Goal: Task Accomplishment & Management: Complete application form

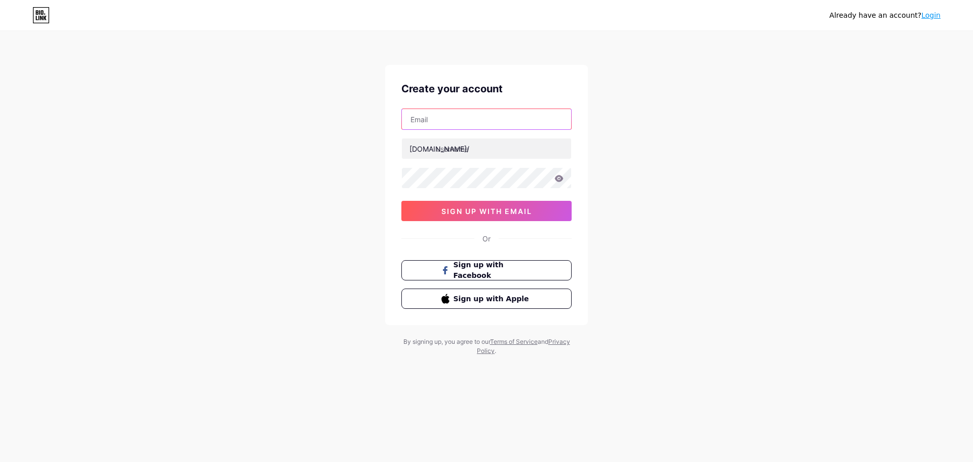
click at [487, 118] on input "text" at bounding box center [486, 119] width 169 height 20
paste input "[EMAIL_ADDRESS][DOMAIN_NAME]"
type input "[EMAIL_ADDRESS][DOMAIN_NAME]"
click at [452, 153] on input "text" at bounding box center [486, 148] width 169 height 20
paste input "restoprosofnncnj"
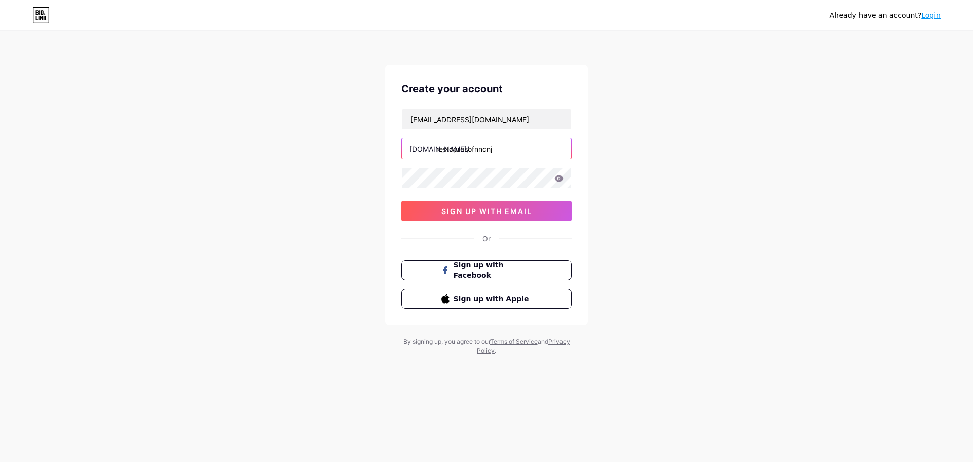
type input "restoprosofnncnj"
click at [490, 206] on button "sign up with email" at bounding box center [486, 211] width 170 height 20
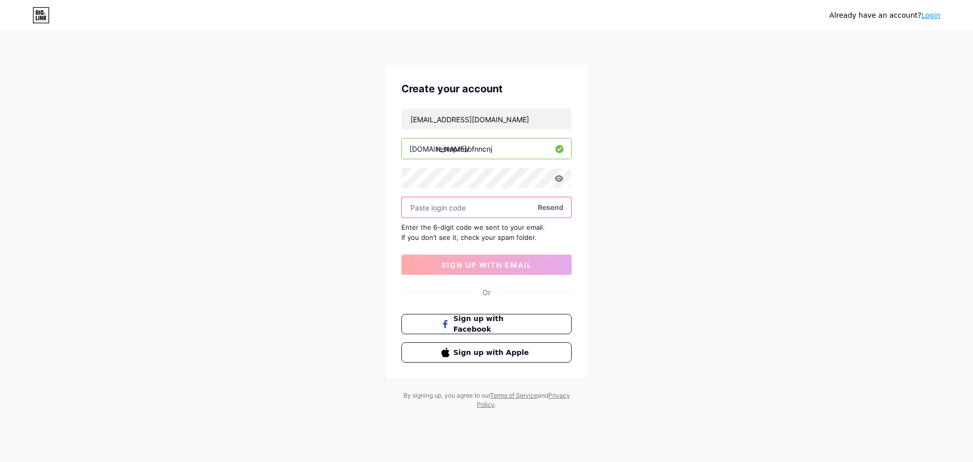
paste input "543333"
type input "543333"
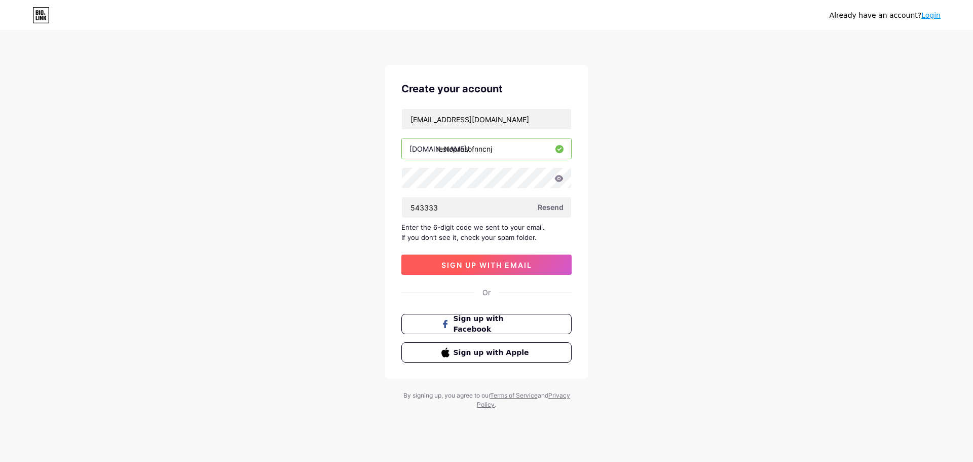
click at [489, 259] on button "sign up with email" at bounding box center [486, 264] width 170 height 20
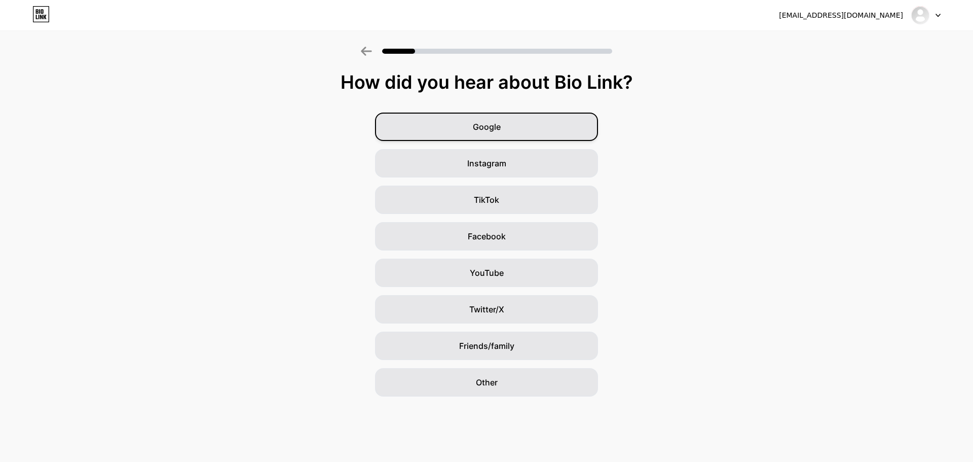
click at [557, 123] on div "Google" at bounding box center [486, 127] width 223 height 28
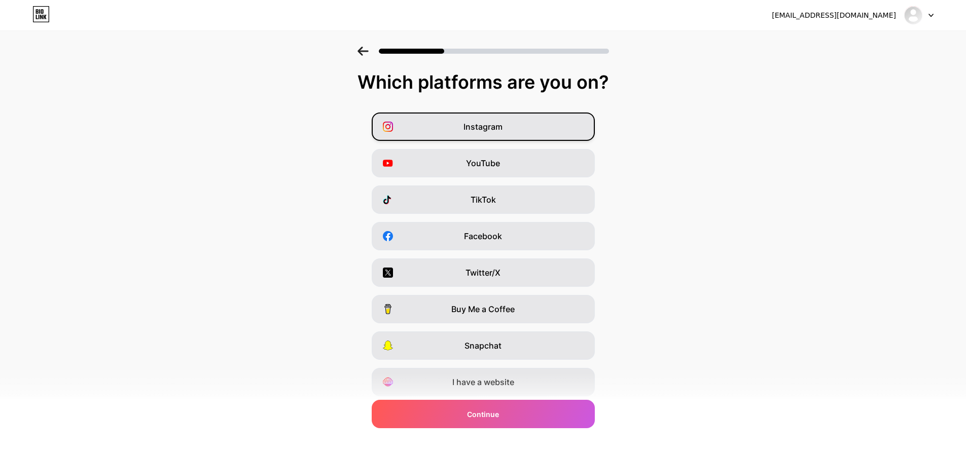
click at [500, 125] on span "Instagram" at bounding box center [482, 127] width 39 height 12
click at [515, 168] on div "YouTube" at bounding box center [483, 163] width 223 height 28
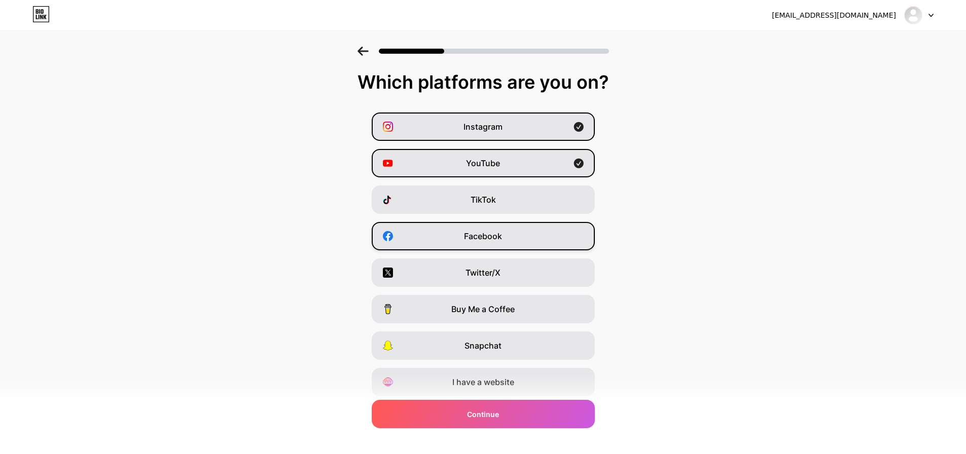
click at [519, 231] on div "Facebook" at bounding box center [483, 236] width 223 height 28
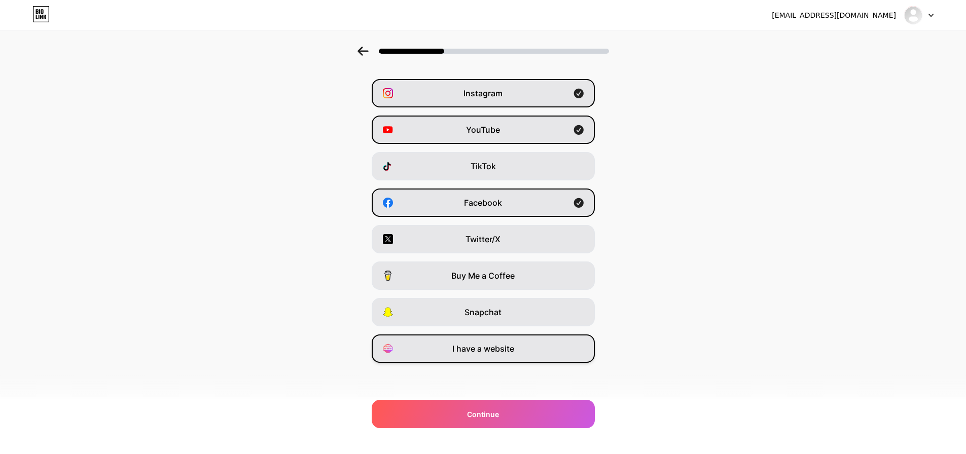
click at [534, 354] on div "I have a website" at bounding box center [483, 349] width 223 height 28
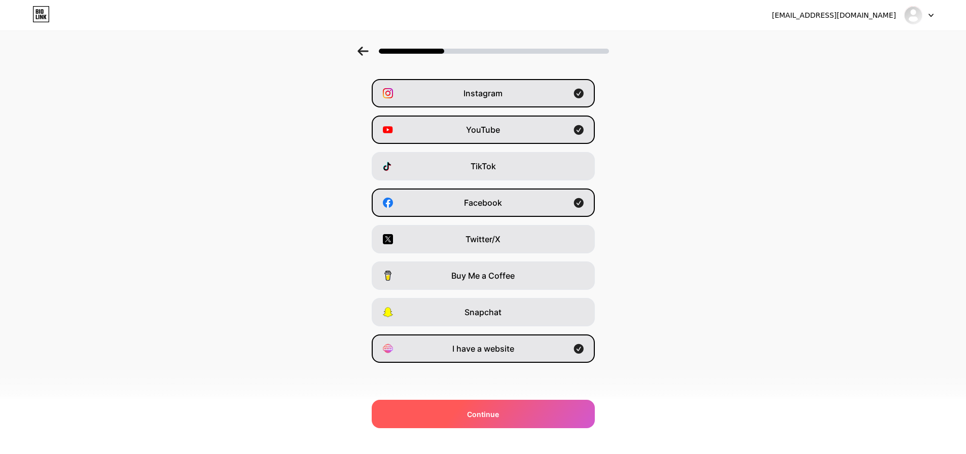
click at [510, 412] on div "Continue" at bounding box center [483, 414] width 223 height 28
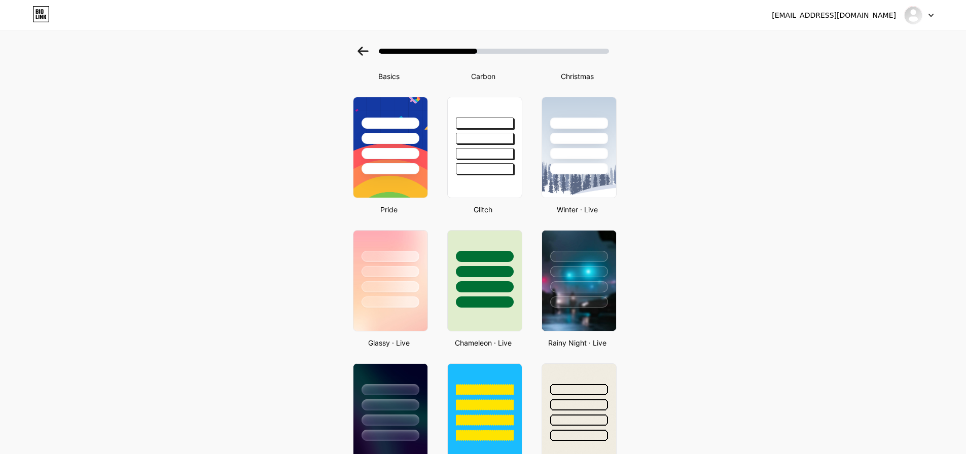
scroll to position [0, 0]
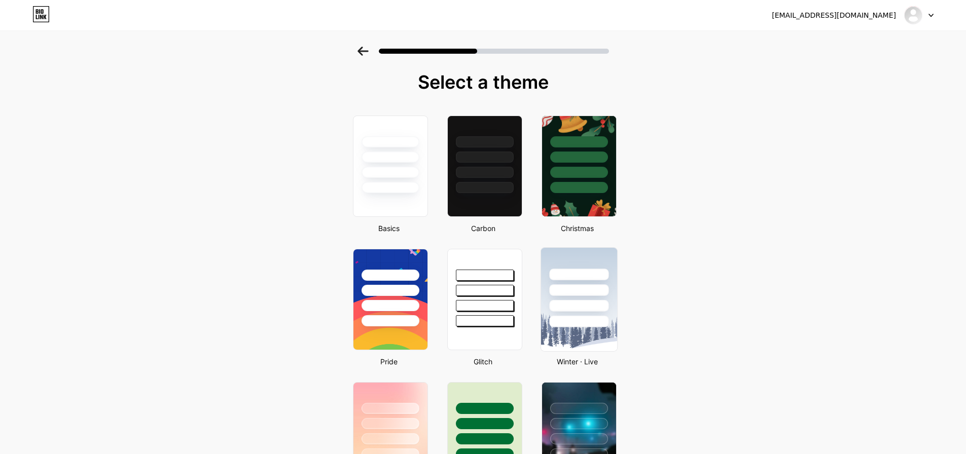
click at [569, 282] on div at bounding box center [578, 288] width 76 height 80
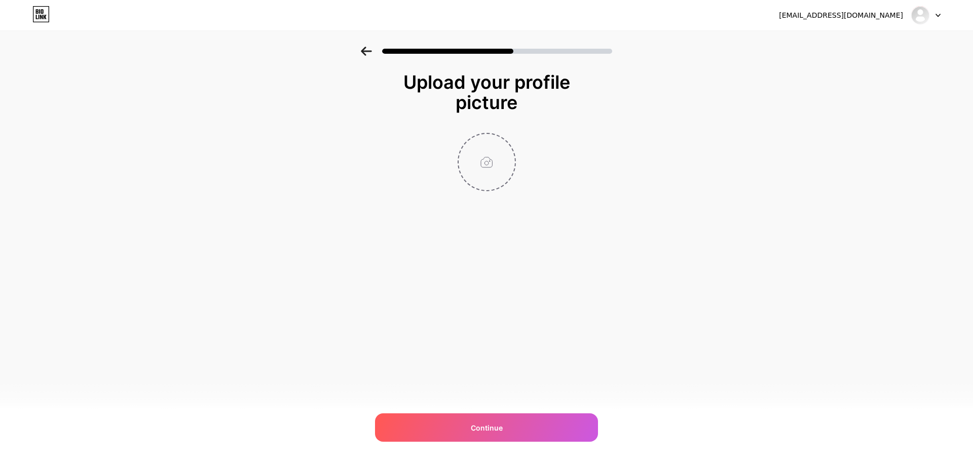
click at [481, 171] on input "file" at bounding box center [487, 162] width 56 height 56
type input "C:\fakepath\Untitled design - 2025-09-16T195819.175.png"
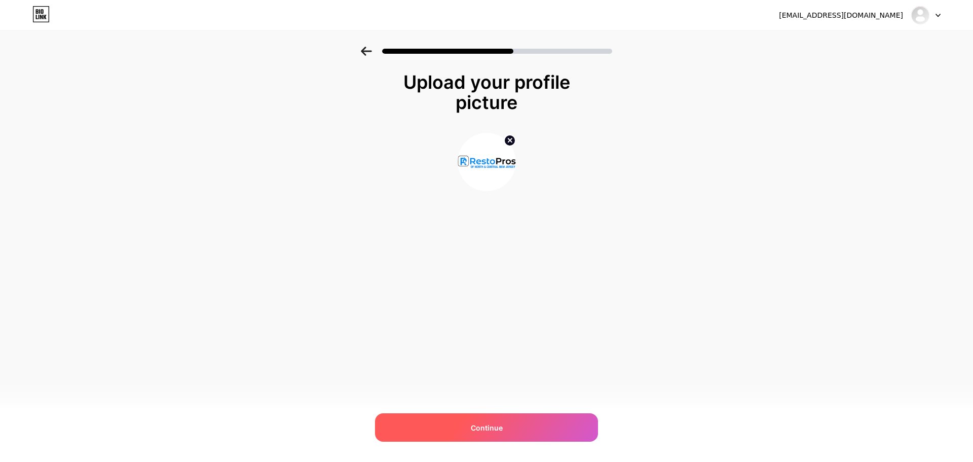
click at [485, 423] on span "Continue" at bounding box center [487, 427] width 32 height 11
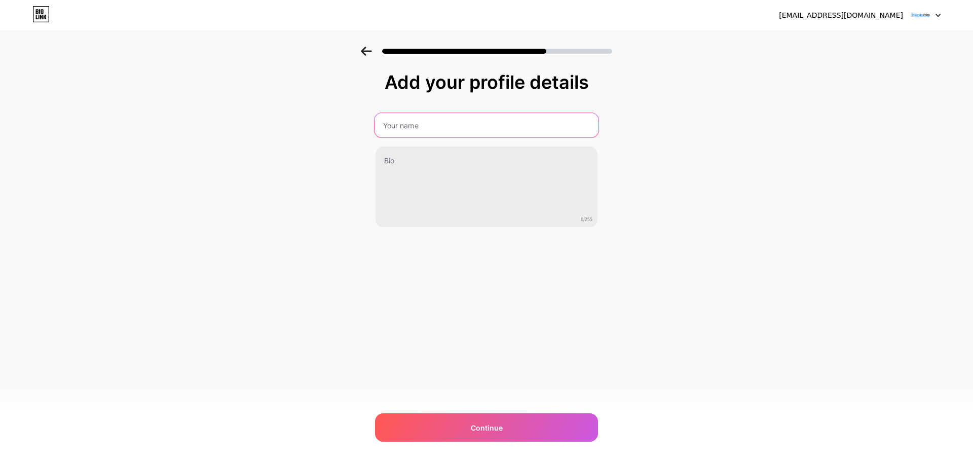
click at [452, 120] on input "text" at bounding box center [487, 125] width 224 height 24
type input "RestoPros of North and [GEOGRAPHIC_DATA][US_STATE]"
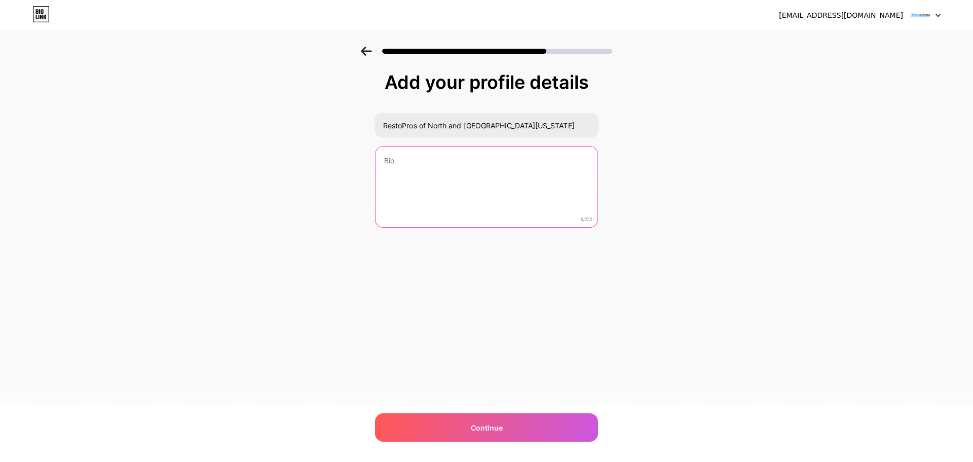
click at [442, 177] on textarea at bounding box center [487, 188] width 222 height 82
paste textarea "RestoPros of North & Central [US_STATE] is a trusted leader in damage restorati…"
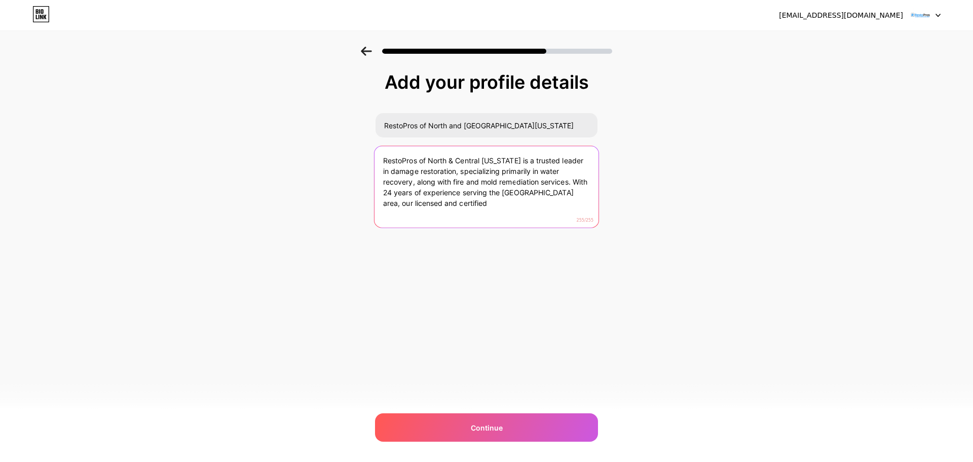
drag, startPoint x: 576, startPoint y: 182, endPoint x: 576, endPoint y: 207, distance: 24.3
click at [576, 207] on textarea "RestoPros of North & Central [US_STATE] is a trusted leader in damage restorati…" at bounding box center [487, 187] width 224 height 83
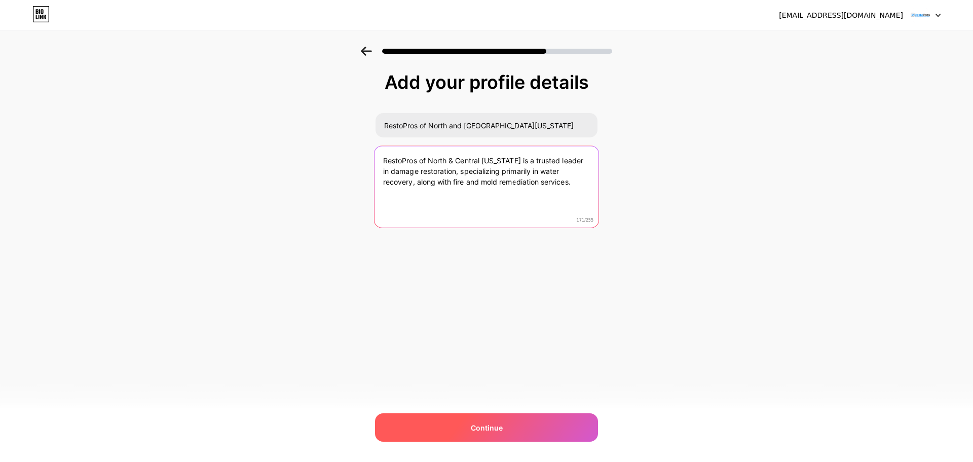
type textarea "RestoPros of North & Central [US_STATE] is a trusted leader in damage restorati…"
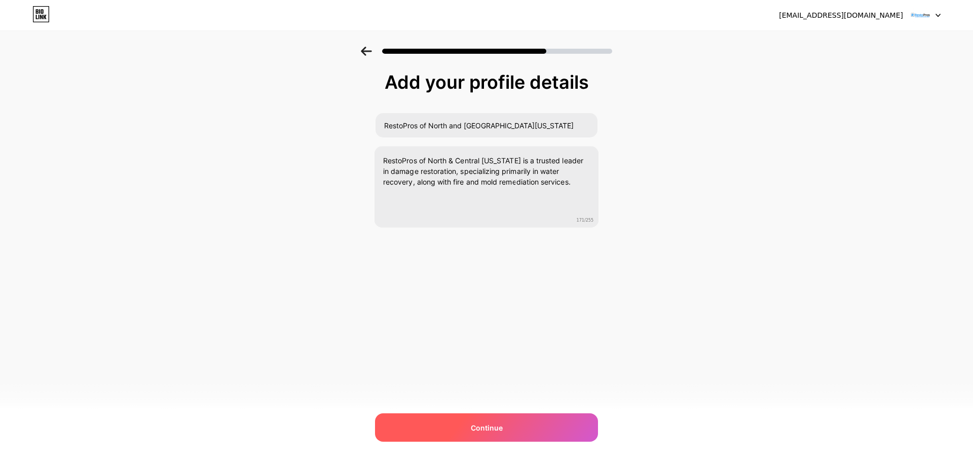
click at [536, 421] on div "Continue" at bounding box center [486, 427] width 223 height 28
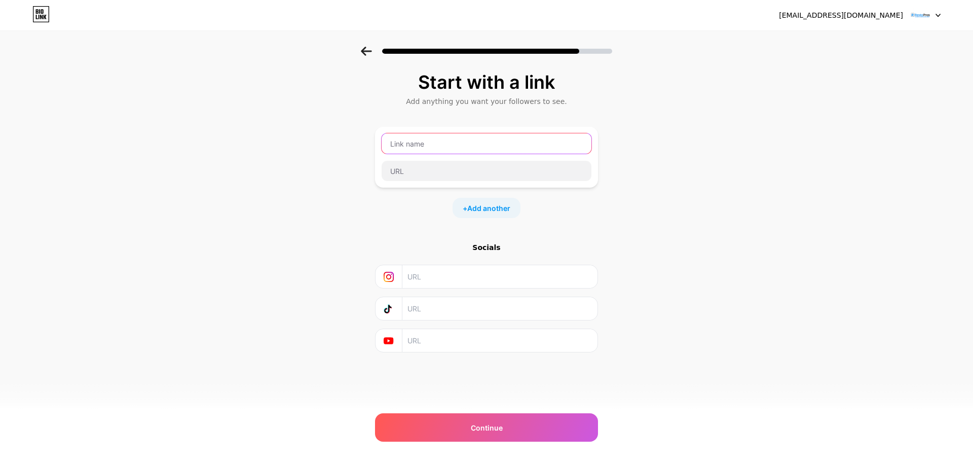
click at [493, 149] on input "text" at bounding box center [487, 143] width 210 height 20
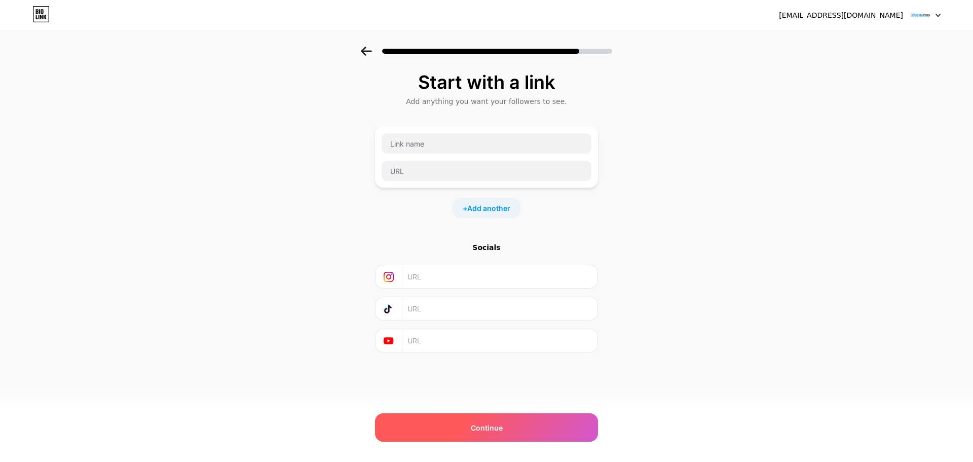
click at [480, 437] on div "Continue" at bounding box center [486, 427] width 223 height 28
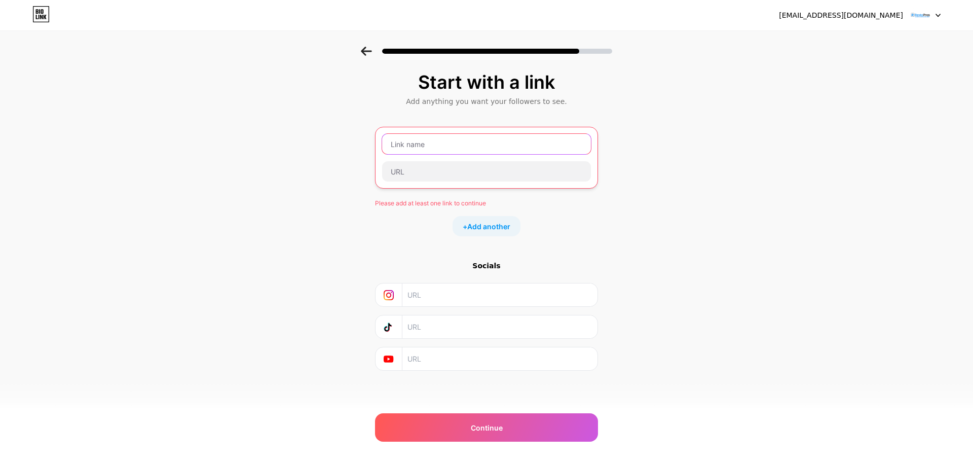
click at [419, 141] on input "text" at bounding box center [486, 144] width 209 height 20
paste input "RestoPros of North and [GEOGRAPHIC_DATA][US_STATE]"
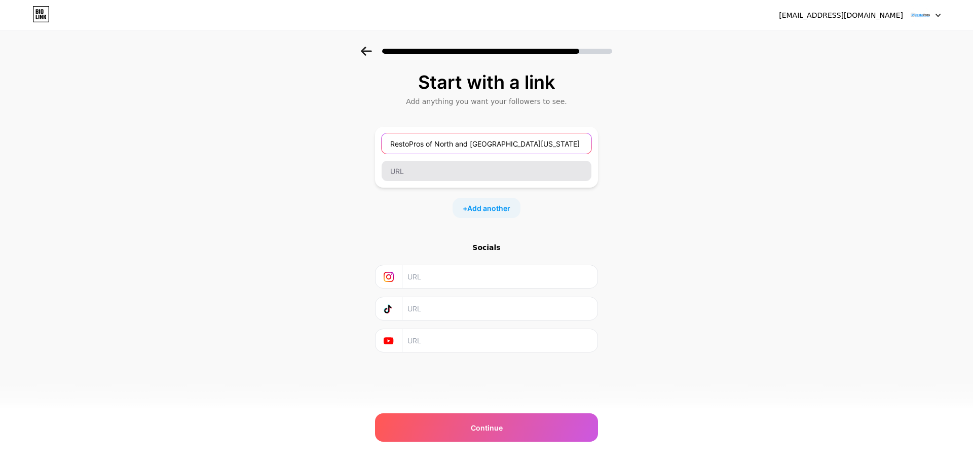
type input "RestoPros of North and [GEOGRAPHIC_DATA][US_STATE]"
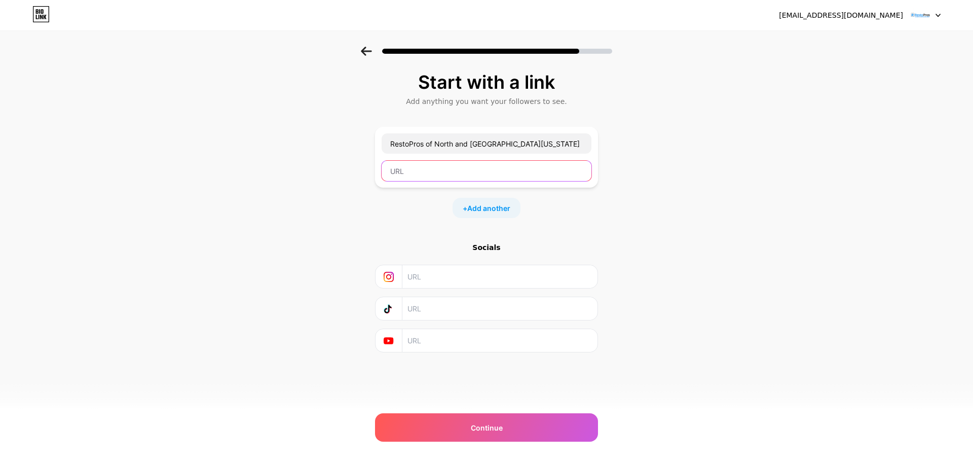
click at [460, 173] on input "text" at bounding box center [487, 171] width 210 height 20
paste input "[URL][DOMAIN_NAME]"
type input "[URL][DOMAIN_NAME]"
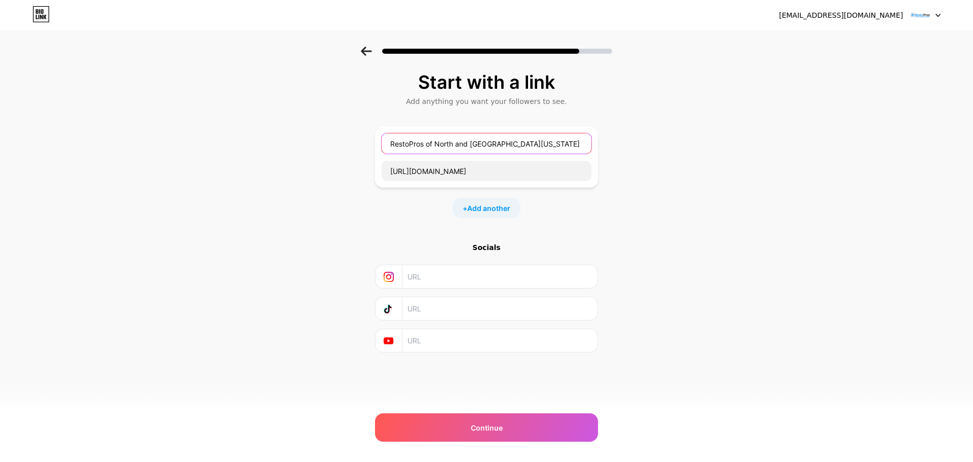
click at [463, 148] on input "RestoPros of North and [GEOGRAPHIC_DATA][US_STATE]" at bounding box center [487, 143] width 210 height 20
click at [463, 147] on input "RestoPros of North and [GEOGRAPHIC_DATA][US_STATE]" at bounding box center [487, 143] width 210 height 20
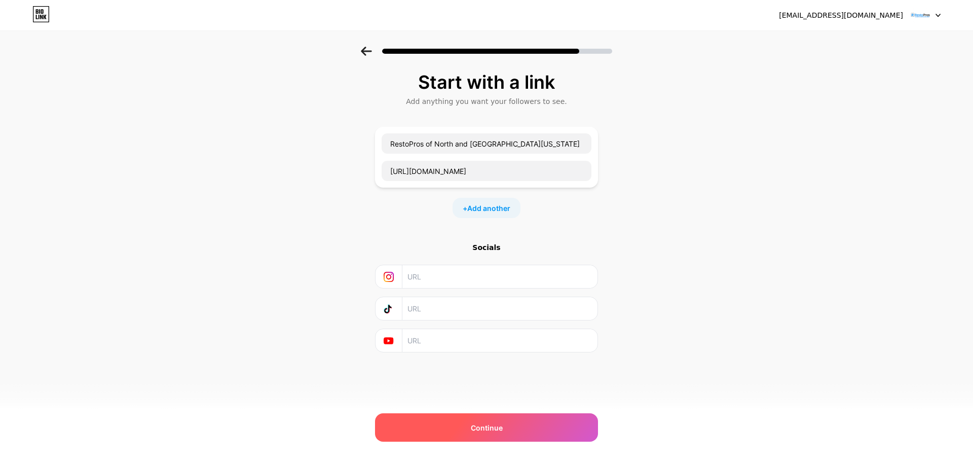
click at [514, 416] on div "Continue" at bounding box center [486, 427] width 223 height 28
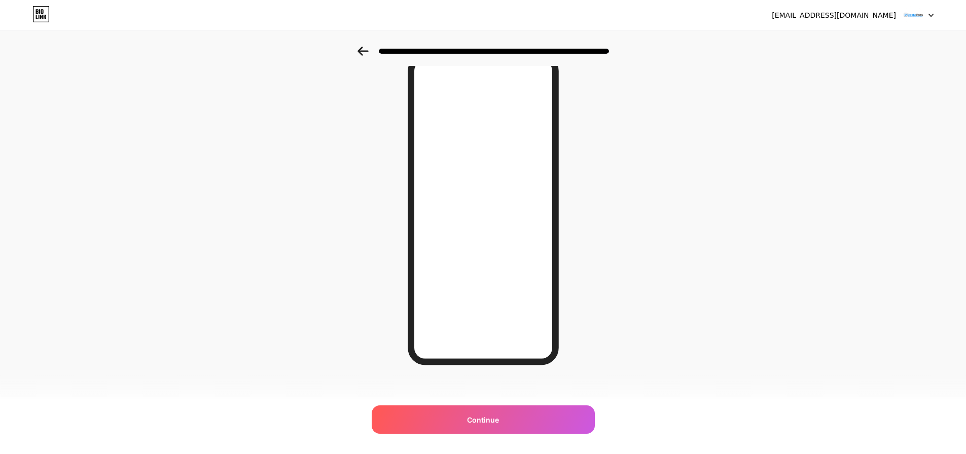
scroll to position [55, 0]
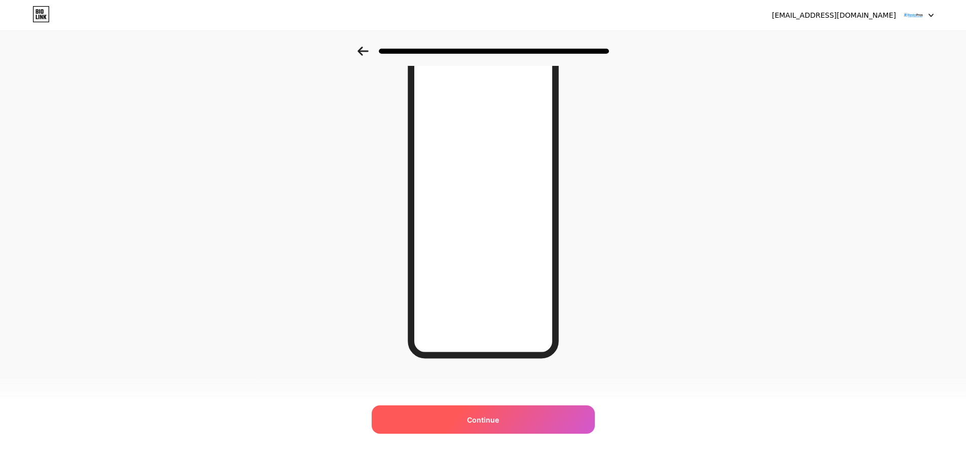
click at [499, 422] on span "Continue" at bounding box center [483, 420] width 32 height 11
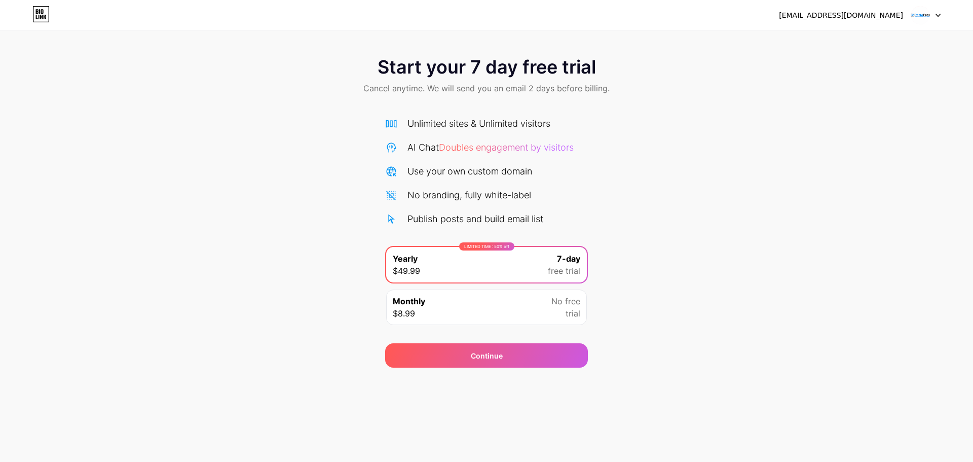
click at [280, 313] on div "Start your 7 day free trial Cancel anytime. We will send you an email 2 days be…" at bounding box center [486, 207] width 973 height 321
drag, startPoint x: 420, startPoint y: 315, endPoint x: 395, endPoint y: 306, distance: 26.5
click at [395, 306] on div "Monthly $8.99" at bounding box center [409, 307] width 32 height 24
copy div "Monthly $8.99"
